Goal: Check status: Check status

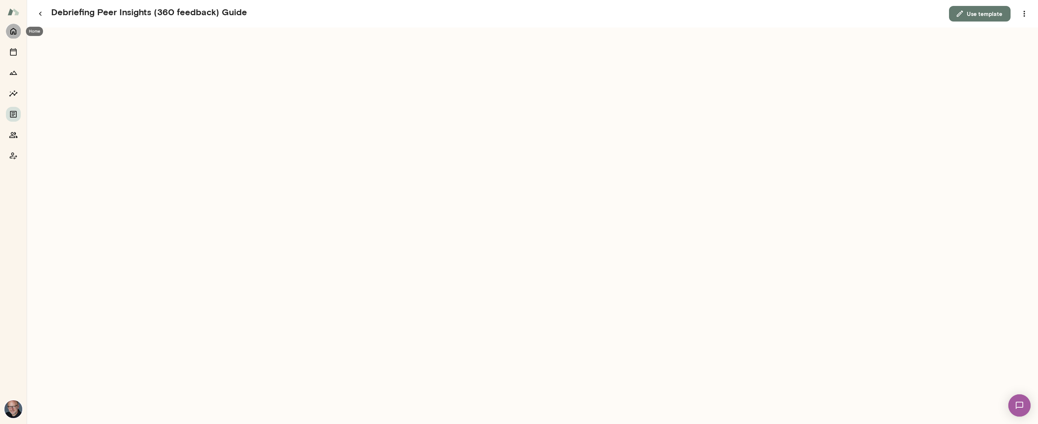
click at [15, 32] on icon "Home" at bounding box center [13, 31] width 9 height 9
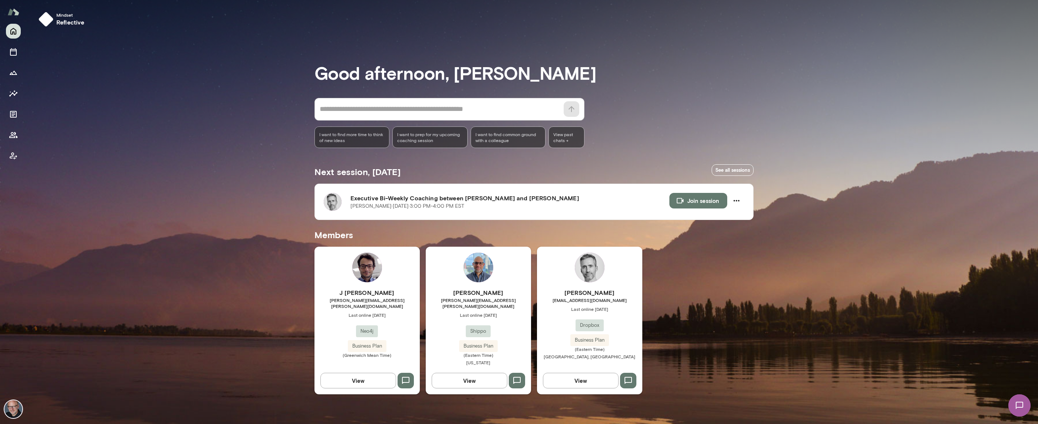
click at [581, 303] on span "[EMAIL_ADDRESS][DOMAIN_NAME]" at bounding box center [589, 300] width 105 height 6
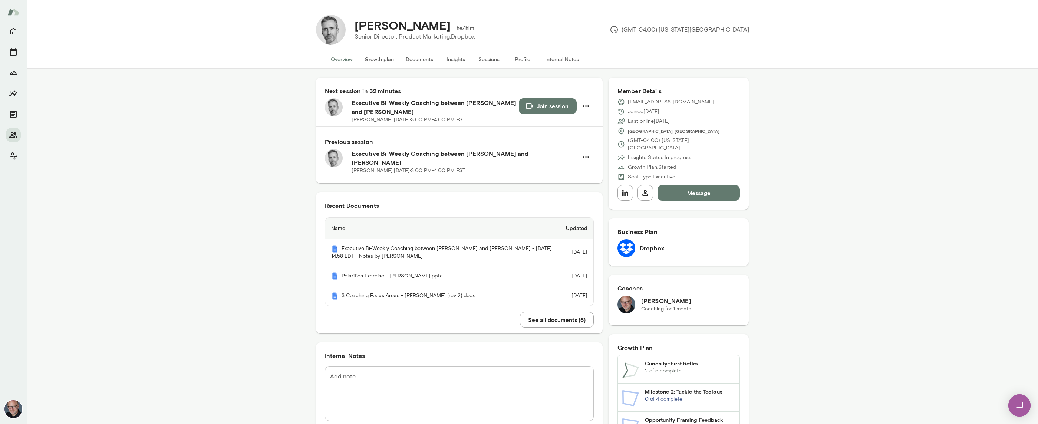
click at [456, 60] on button "Insights" at bounding box center [455, 59] width 33 height 18
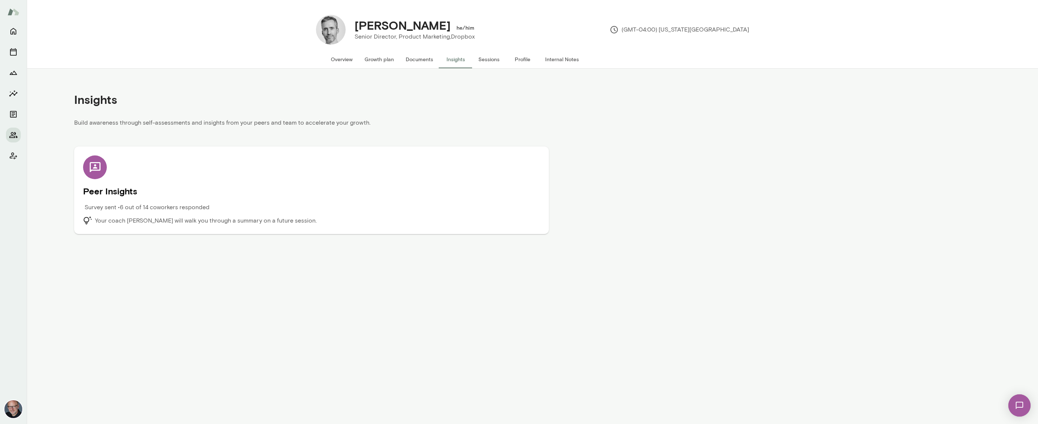
click at [338, 216] on div "Survey sent • 6 out of 14 coworkers responded" at bounding box center [254, 209] width 343 height 13
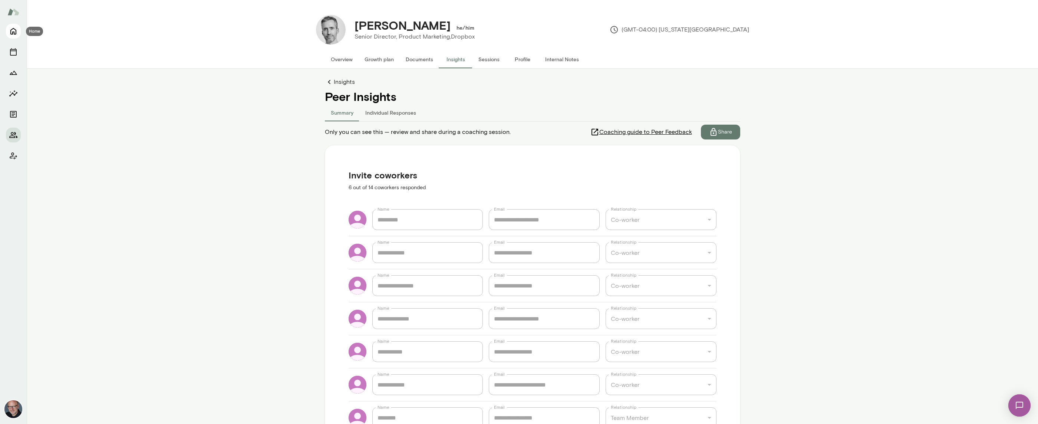
click at [12, 30] on icon "Home" at bounding box center [13, 31] width 9 height 9
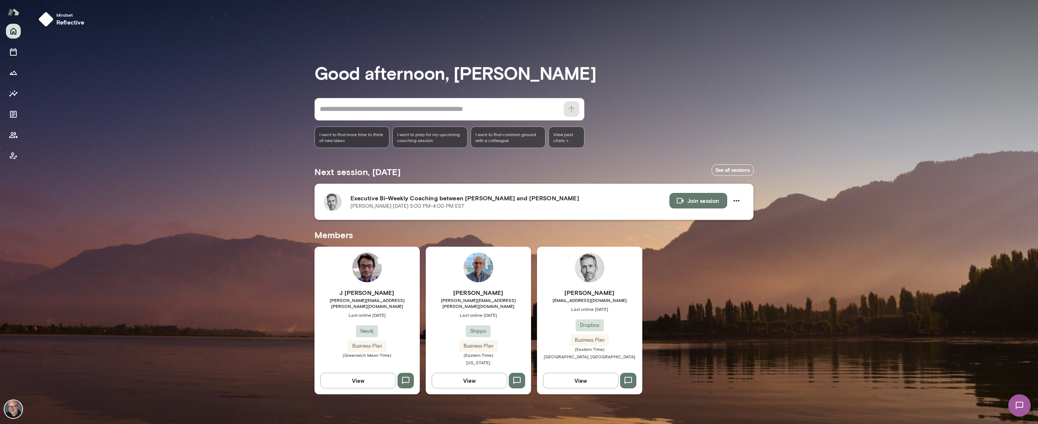
click at [706, 205] on button "Join session" at bounding box center [698, 201] width 58 height 16
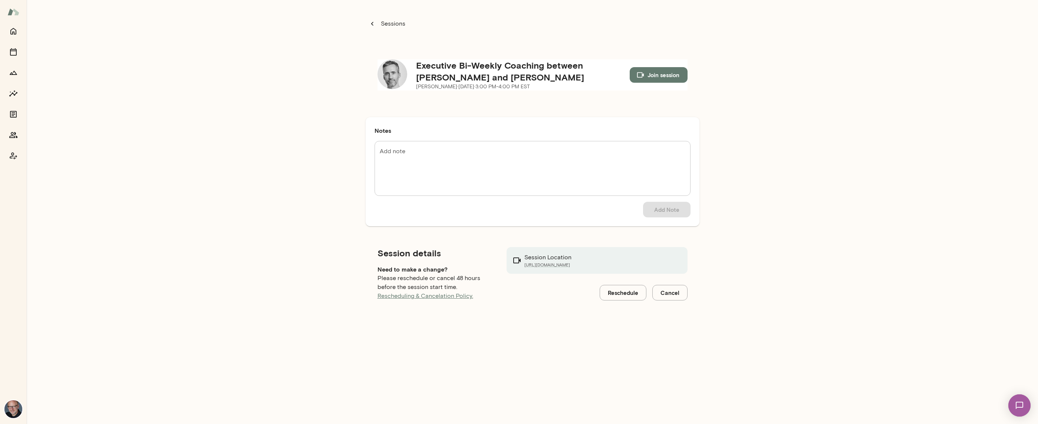
click at [482, 73] on h5 "Executive Bi-Weekly Coaching between [PERSON_NAME] and [PERSON_NAME]" at bounding box center [523, 71] width 214 height 24
click at [13, 33] on icon "Home" at bounding box center [13, 31] width 6 height 7
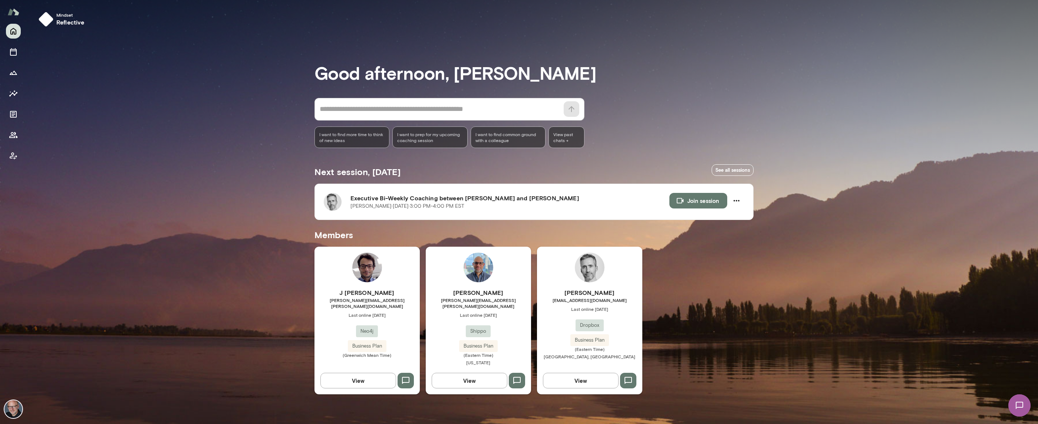
click at [544, 277] on div "[PERSON_NAME] [EMAIL_ADDRESS][DOMAIN_NAME] Last online [DATE] Dropbox Business …" at bounding box center [589, 321] width 105 height 148
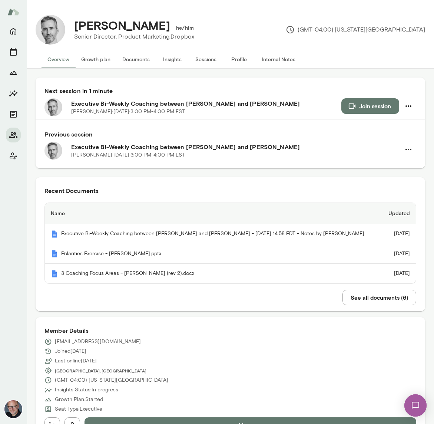
click at [102, 59] on button "Growth plan" at bounding box center [95, 59] width 41 height 18
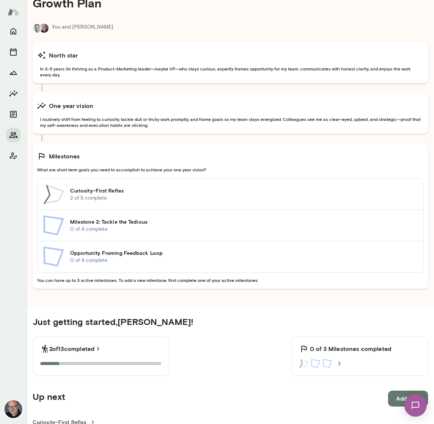
scroll to position [90, 0]
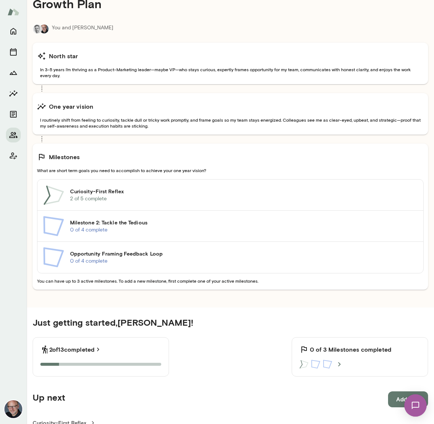
click at [105, 196] on p "2 of 5 complete" at bounding box center [243, 198] width 347 height 7
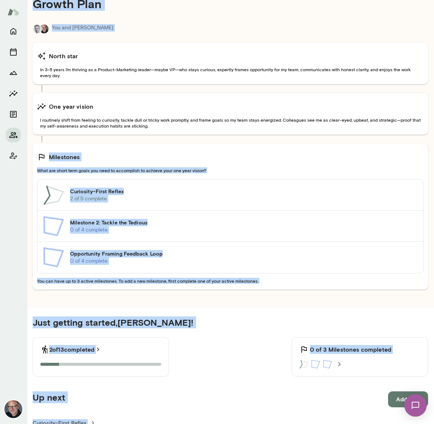
click at [105, 196] on main "[PERSON_NAME] he/him Senior Director, Product Marketing, Dropbox (GMT-04:00) [U…" at bounding box center [231, 212] width 408 height 424
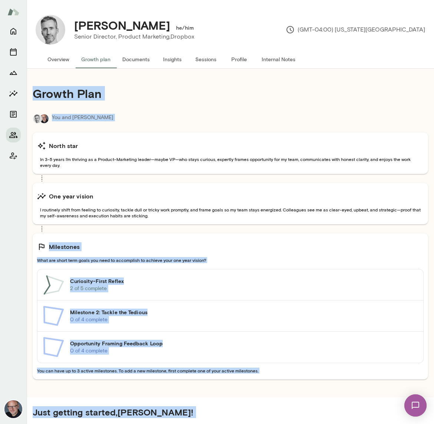
click at [168, 120] on div "You and [PERSON_NAME]" at bounding box center [231, 119] width 396 height 10
